Goal: Information Seeking & Learning: Learn about a topic

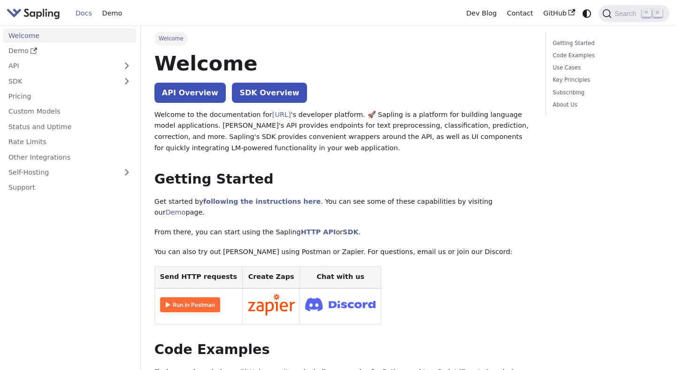
click at [465, 120] on p "Welcome to the documentation for [URL] 's developer platform. 🚀 Sapling is a pl…" at bounding box center [344, 131] width 378 height 45
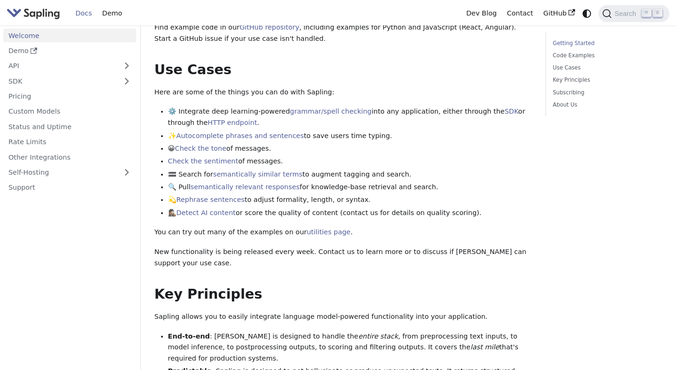
scroll to position [361, 0]
